Goal: Information Seeking & Learning: Learn about a topic

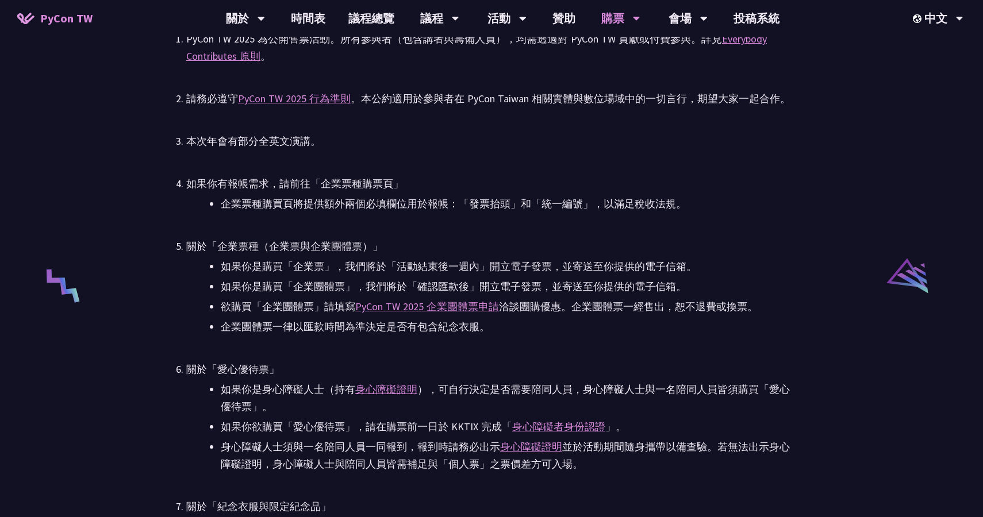
scroll to position [2873, 0]
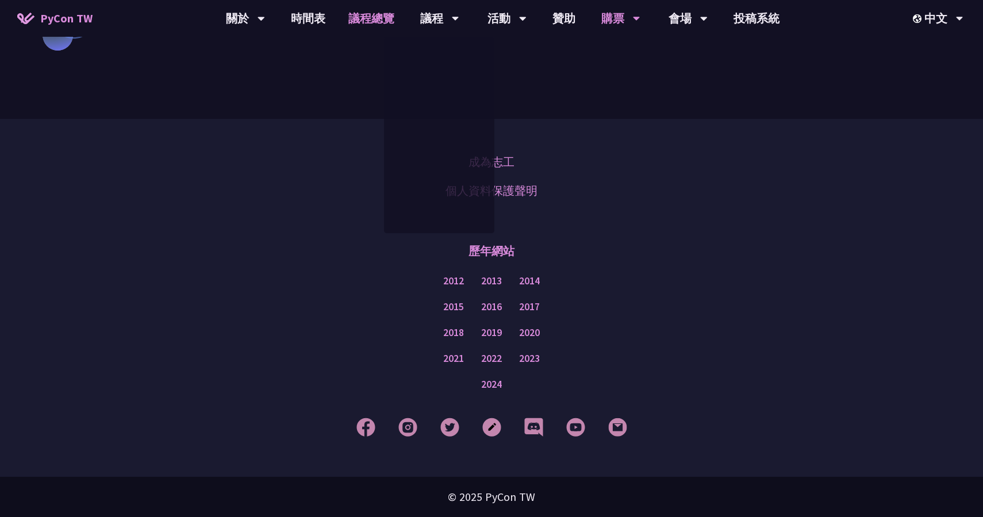
click at [373, 20] on link "議程總覽" at bounding box center [371, 18] width 69 height 37
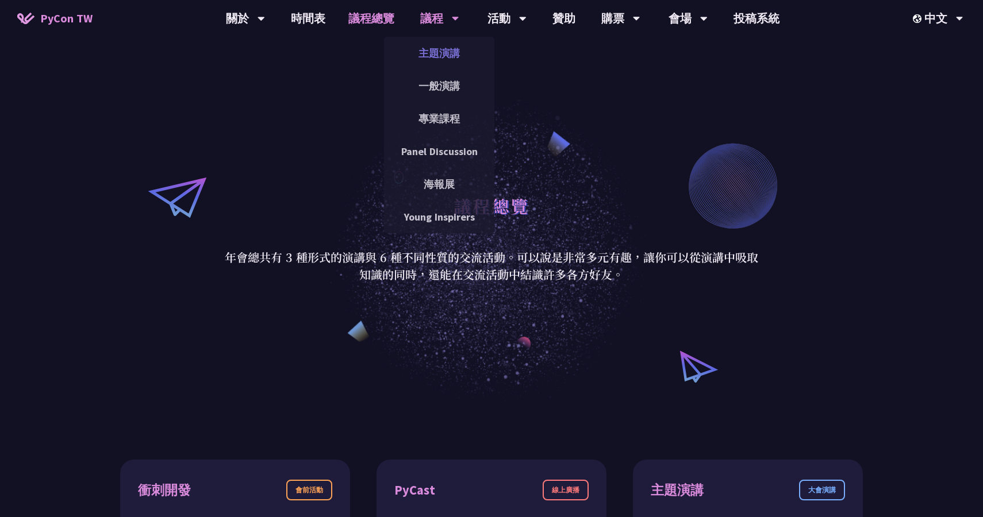
click at [439, 55] on link "主題演講" at bounding box center [439, 53] width 110 height 27
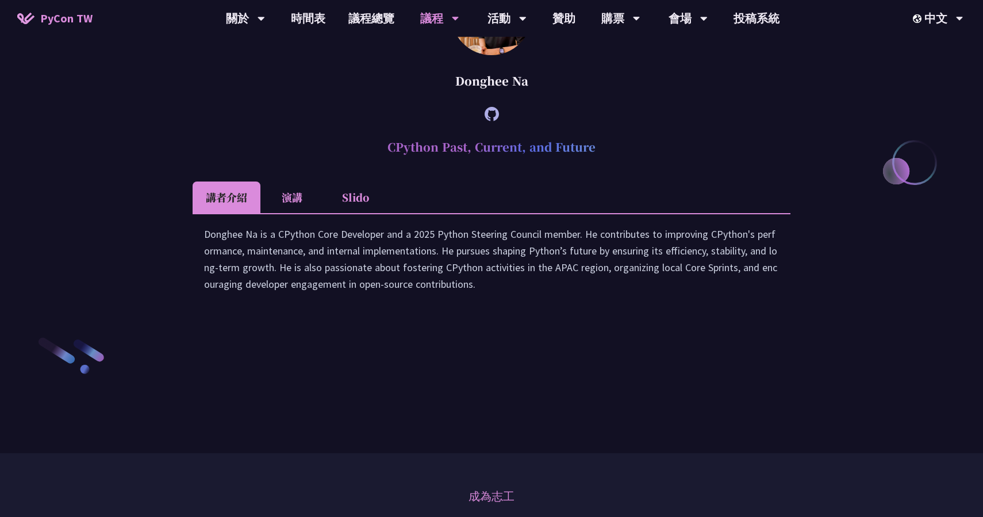
scroll to position [1535, 0]
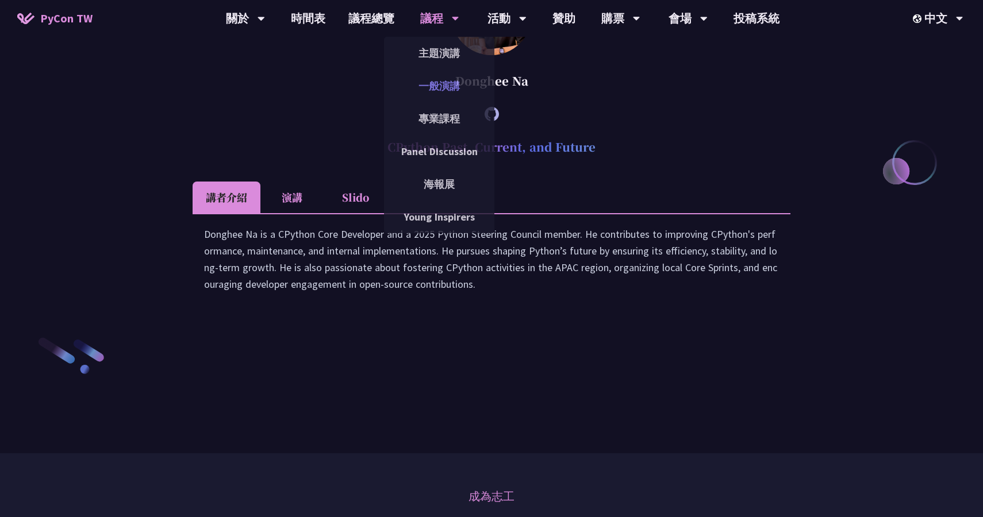
click at [449, 94] on link "一般演講" at bounding box center [439, 85] width 110 height 27
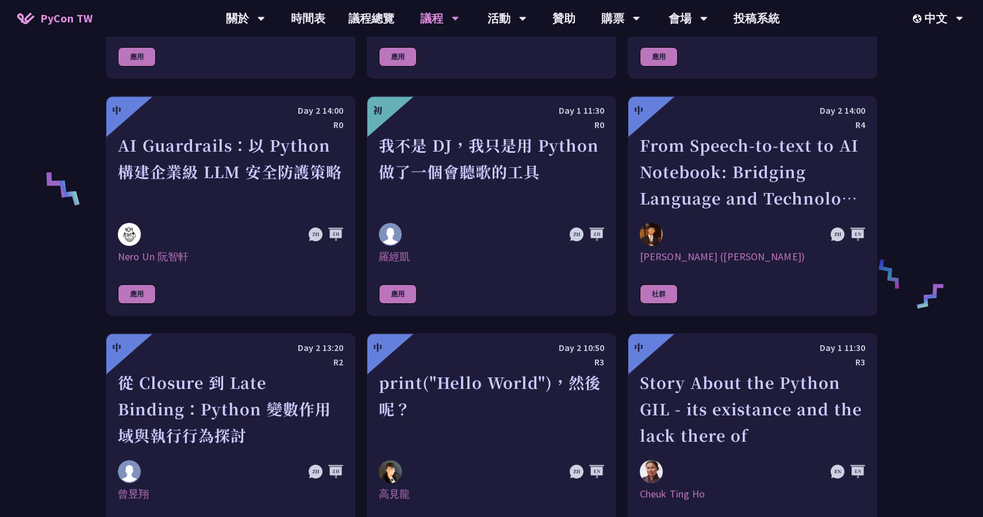
scroll to position [799, 0]
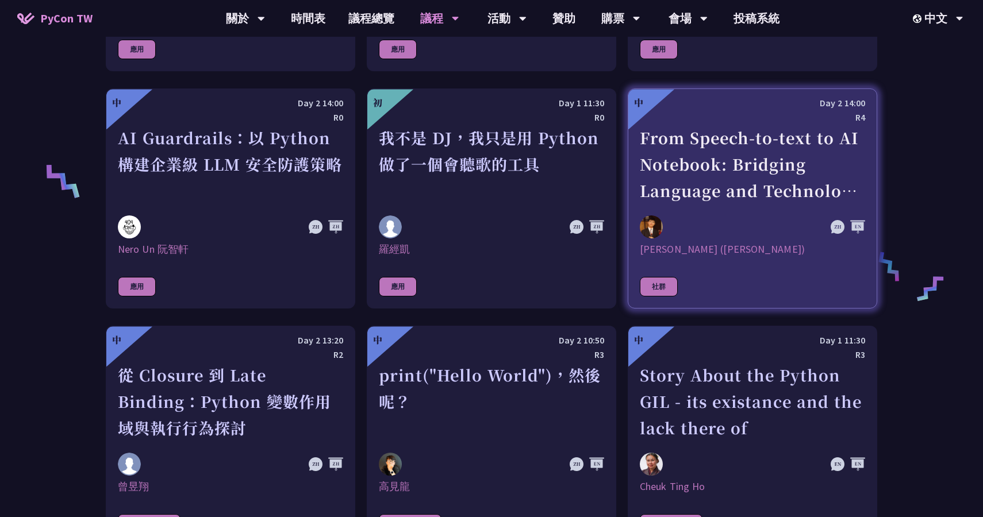
click at [647, 251] on div "[PERSON_NAME] ([PERSON_NAME])" at bounding box center [752, 250] width 225 height 14
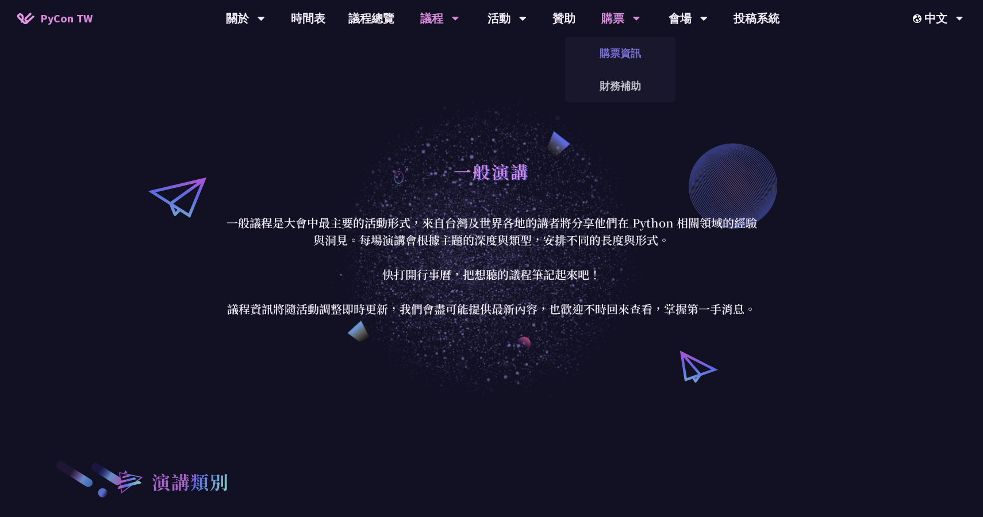
click at [637, 63] on link "購票資訊" at bounding box center [620, 53] width 110 height 27
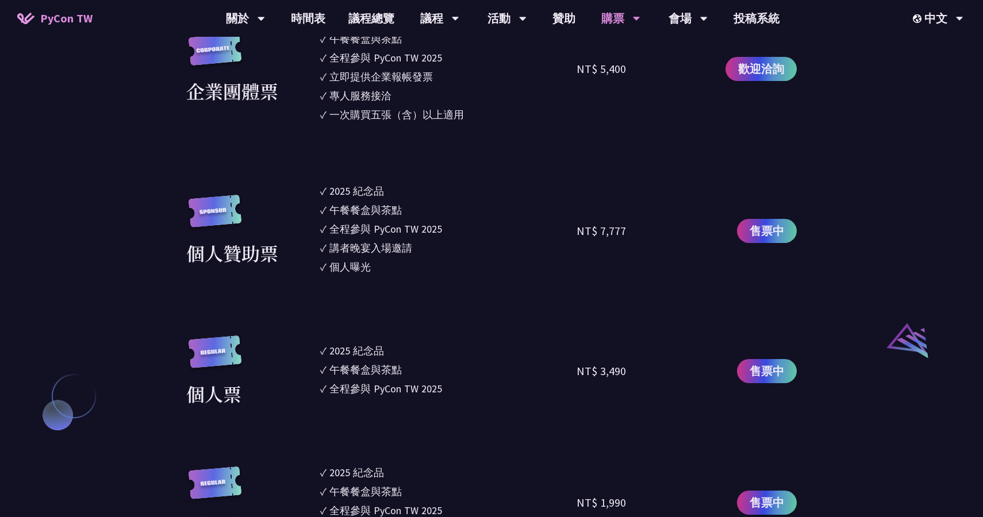
scroll to position [992, 0]
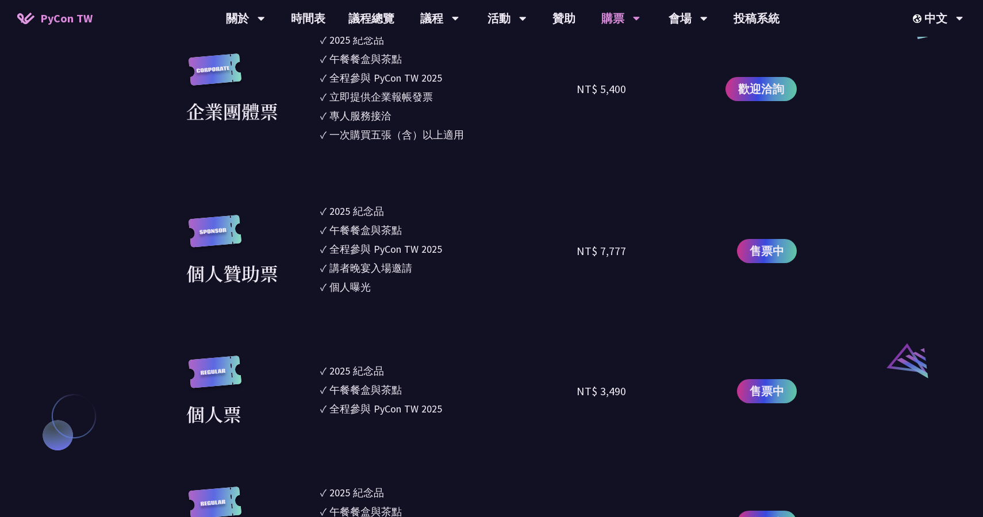
click at [361, 215] on div "2025 紀念品" at bounding box center [356, 212] width 55 height 16
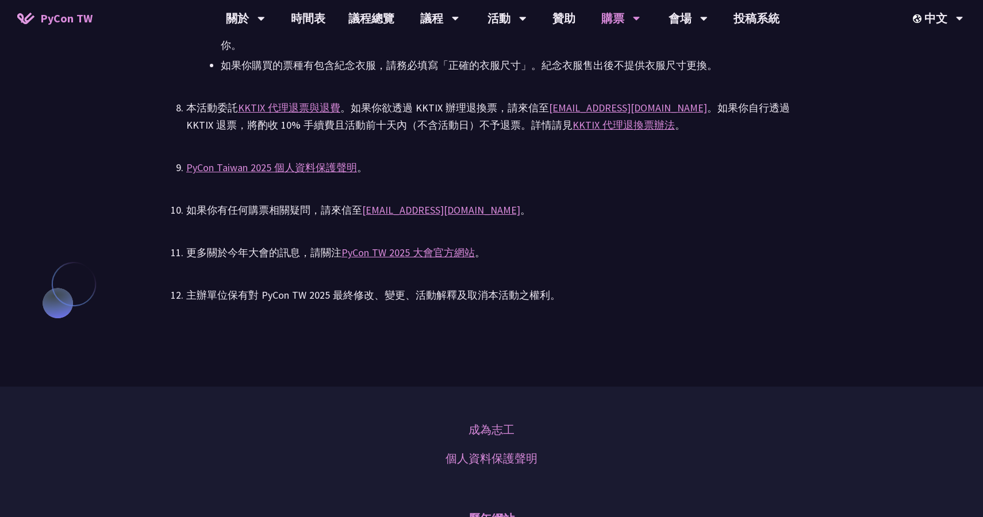
scroll to position [2606, 0]
click at [310, 24] on link "時間表" at bounding box center [307, 18] width 57 height 37
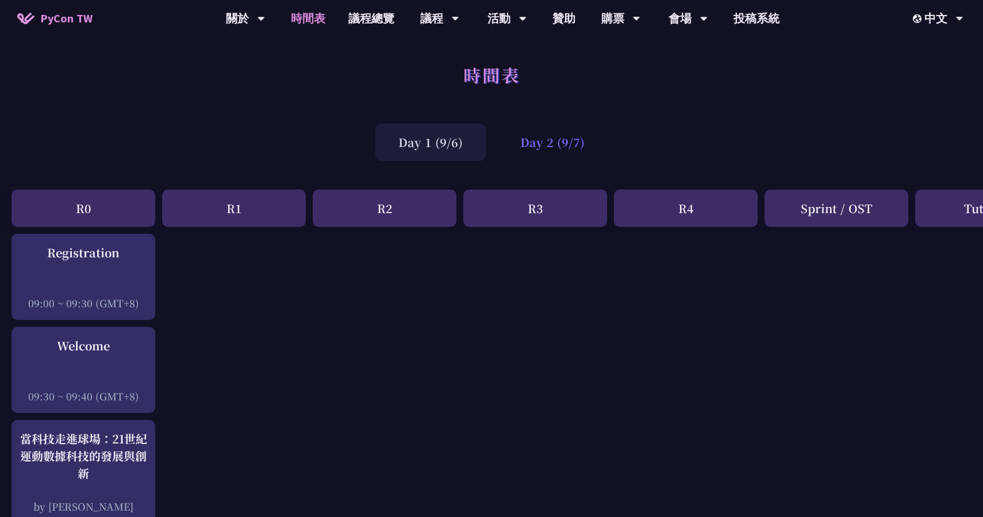
click at [537, 140] on div "Day 2 (9/7)" at bounding box center [552, 142] width 110 height 37
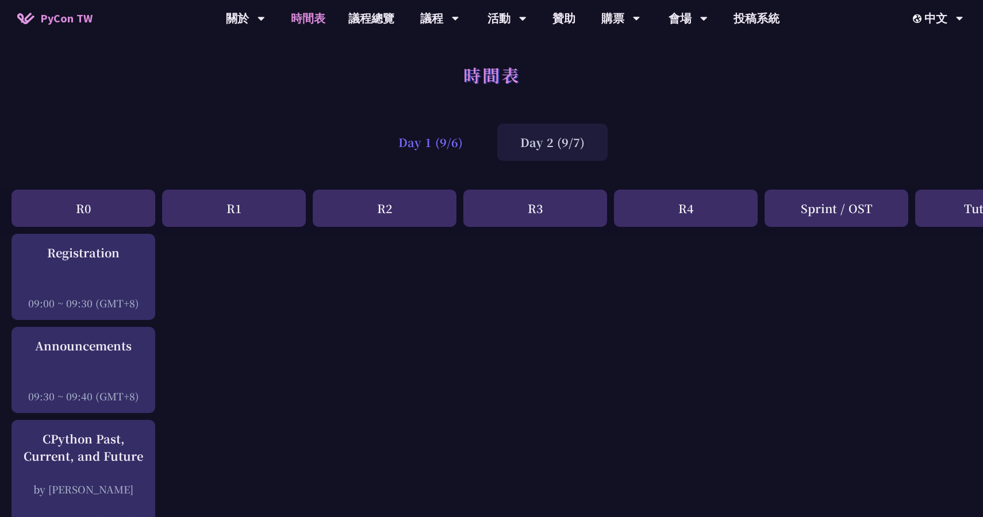
click at [461, 152] on div "Day 1 (9/6)" at bounding box center [430, 142] width 110 height 37
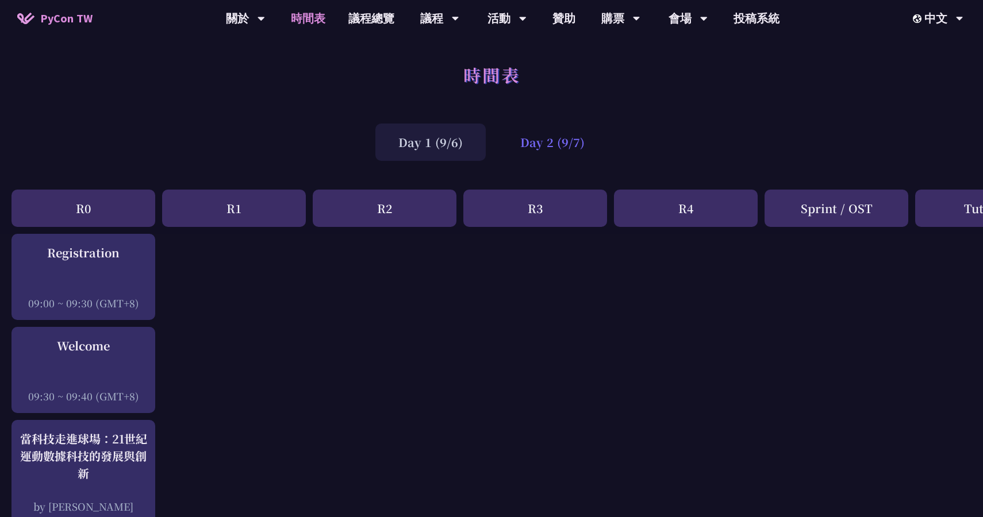
click at [540, 148] on div "Day 2 (9/7)" at bounding box center [552, 142] width 110 height 37
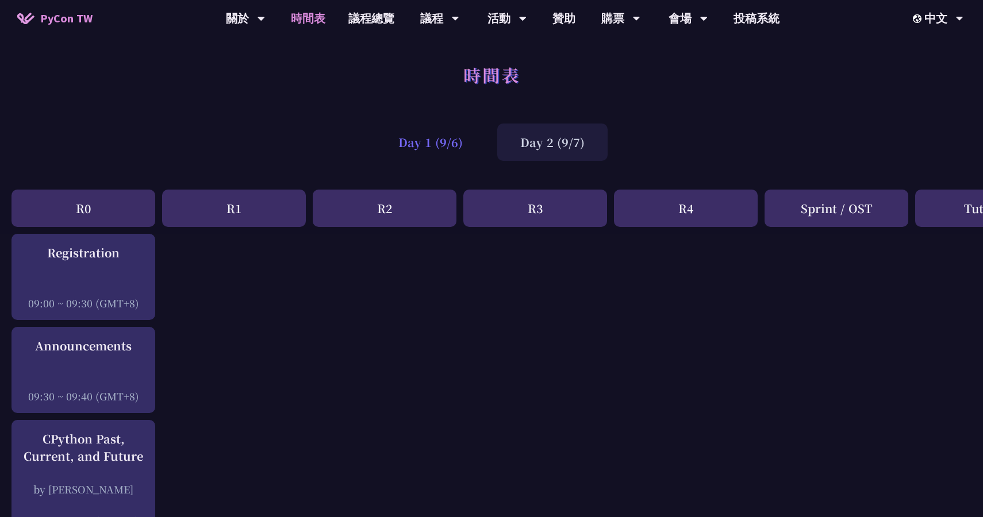
click at [448, 145] on div "Day 1 (9/6)" at bounding box center [430, 142] width 110 height 37
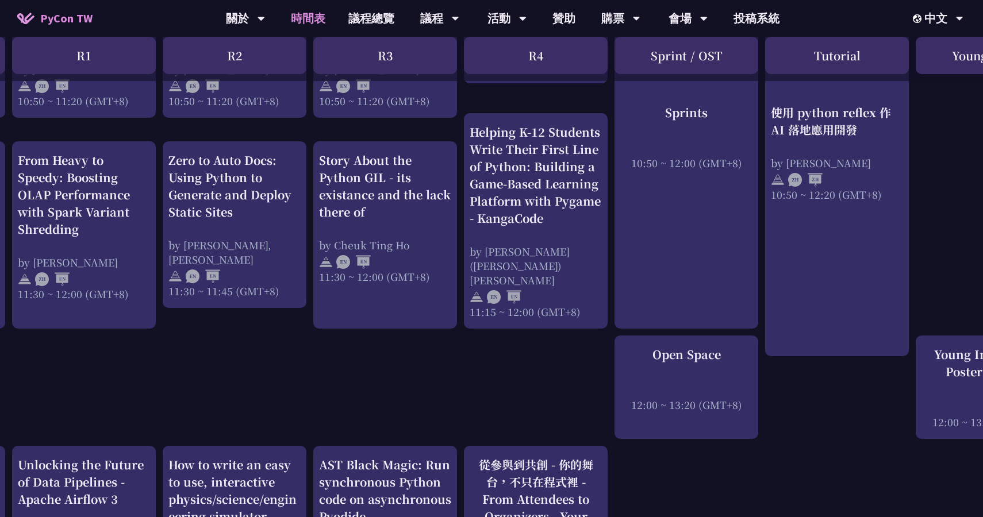
scroll to position [654, 150]
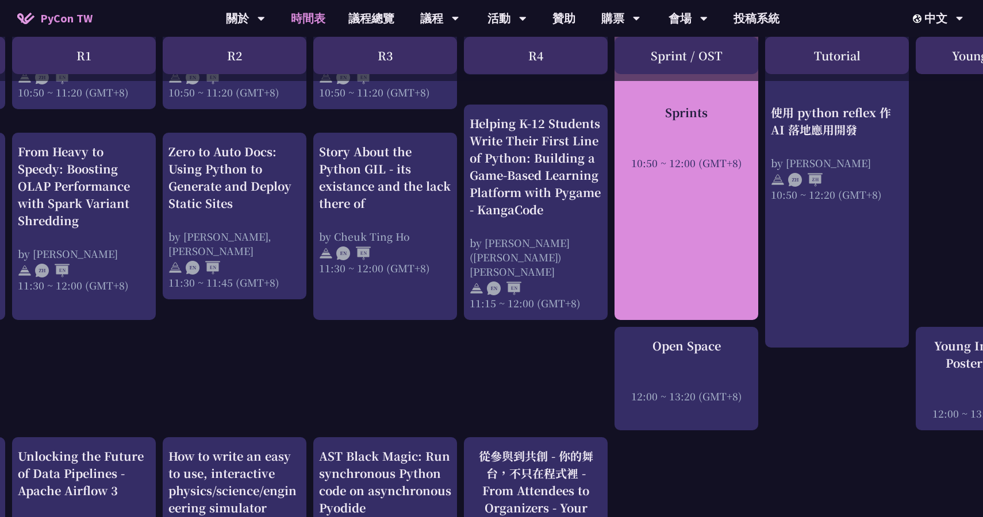
click at [677, 212] on div "Sprints 10:50 ~ 12:00 (GMT+8)" at bounding box center [687, 121] width 144 height 398
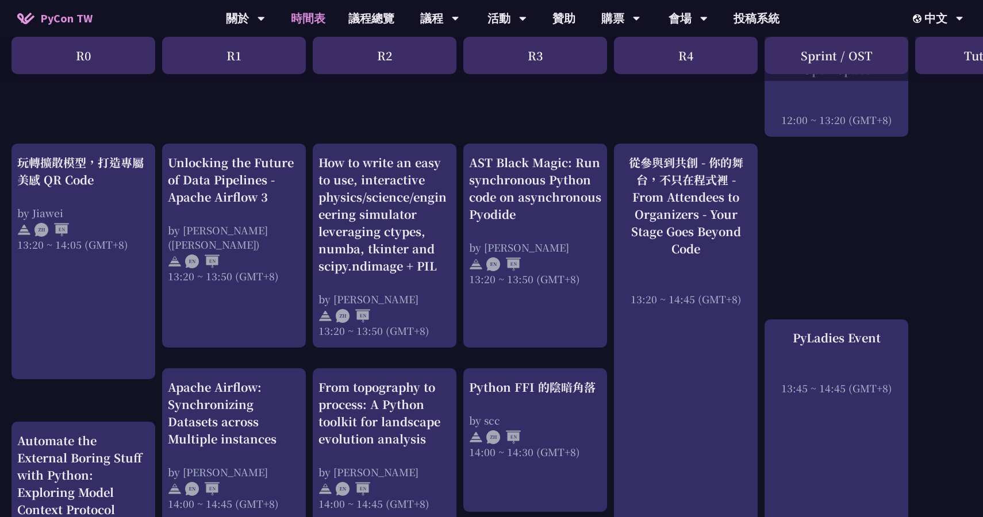
scroll to position [974, 0]
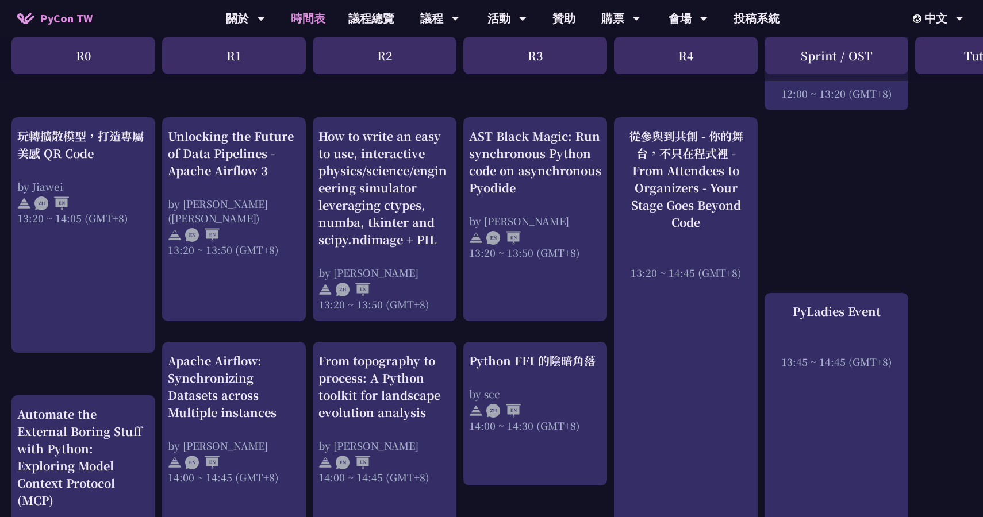
click at [677, 212] on div "從參與到共創 - 你的舞台，不只在程式裡 - From Attendees to Organizers - Your Stage Goes Beyond Co…" at bounding box center [686, 179] width 132 height 103
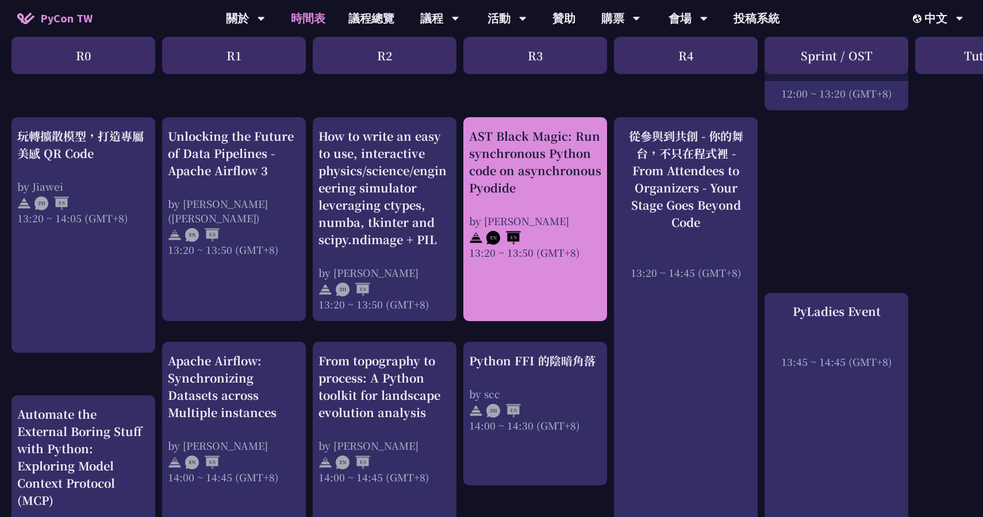
click at [544, 283] on div "AST Black Magic: Run synchronous Python code on asynchronous Pyodide by [PERSON…" at bounding box center [535, 219] width 144 height 204
click at [560, 219] on div "by [PERSON_NAME]" at bounding box center [535, 221] width 132 height 14
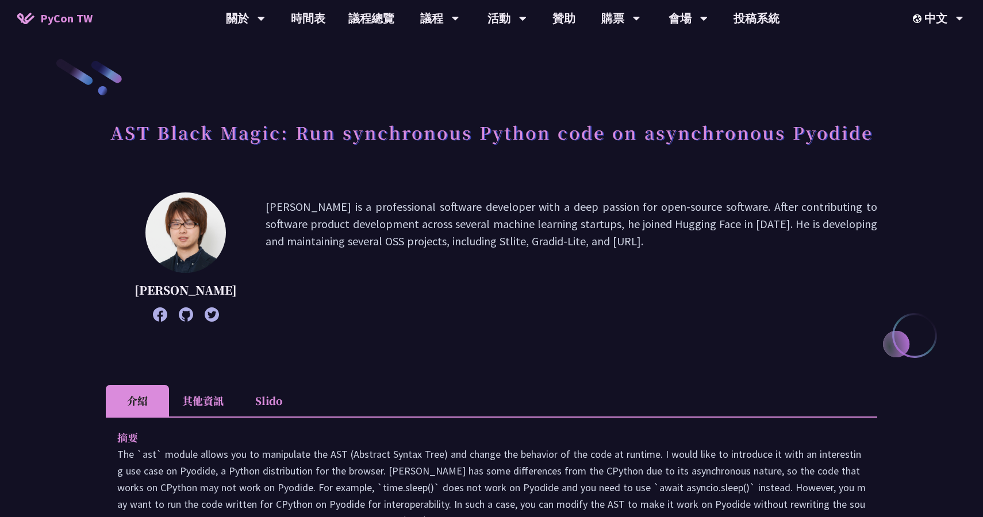
click at [185, 322] on icon at bounding box center [186, 315] width 14 height 14
click at [516, 277] on p "[PERSON_NAME] is a professional software developer with a deep passion for open…" at bounding box center [572, 257] width 612 height 118
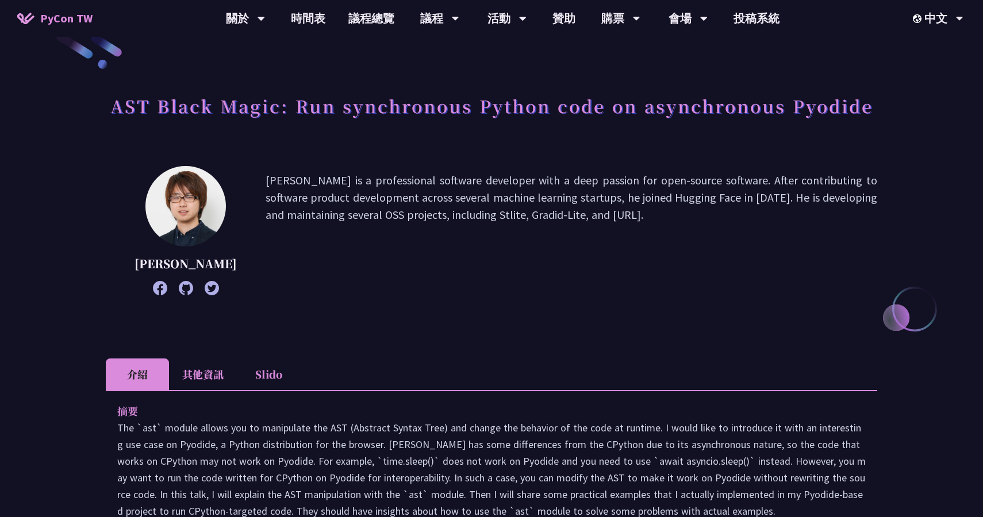
scroll to position [31, 0]
